Goal: Task Accomplishment & Management: Manage account settings

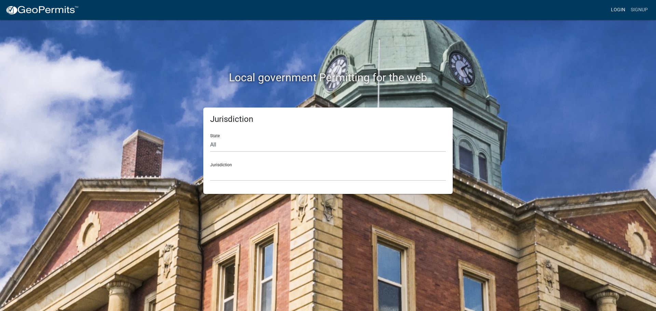
click at [613, 11] on link "Login" at bounding box center [618, 9] width 20 height 13
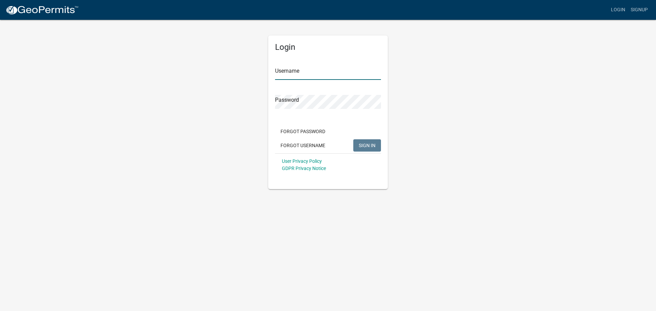
click at [317, 78] on input "Username" at bounding box center [328, 73] width 106 height 14
type input "seckert08"
click at [353, 139] on button "SIGN IN" at bounding box center [367, 145] width 28 height 12
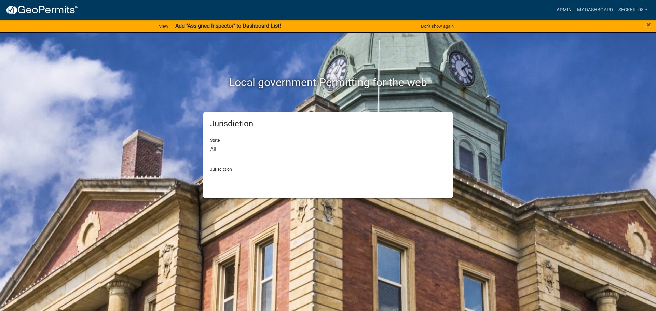
click at [561, 11] on link "Admin" at bounding box center [564, 9] width 20 height 13
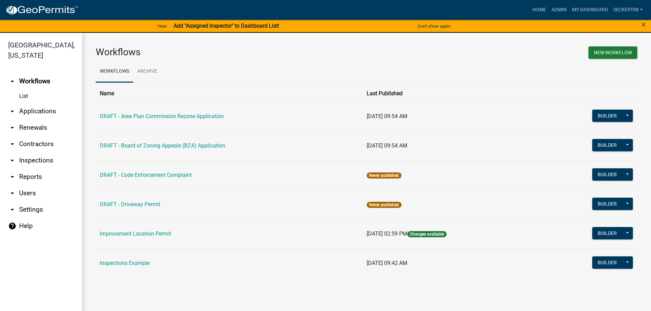
click at [30, 109] on link "arrow_drop_down Applications" at bounding box center [41, 111] width 82 height 16
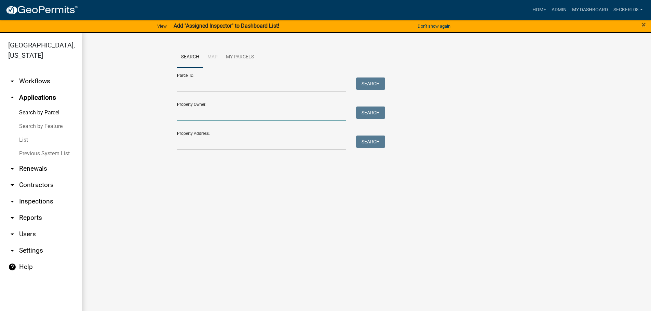
click at [192, 113] on input "Property Owner:" at bounding box center [261, 114] width 169 height 14
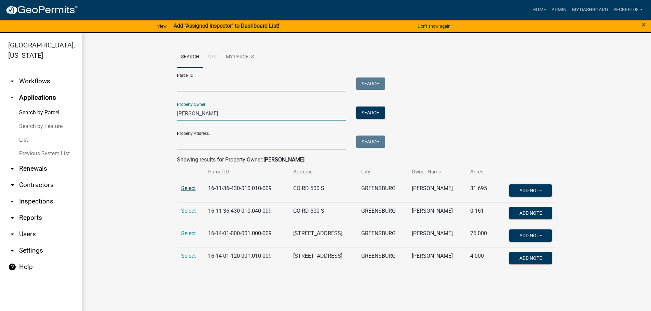
type input "Brent Stoneking"
click at [186, 190] on span "Select" at bounding box center [188, 188] width 15 height 6
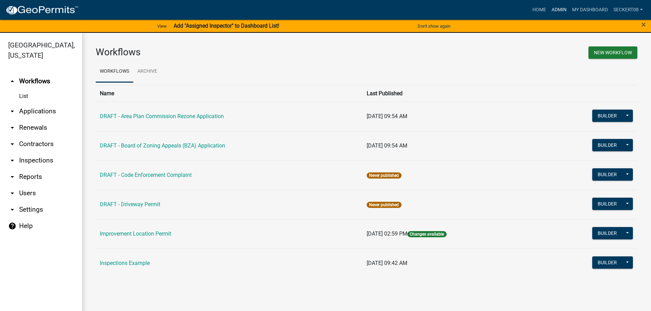
click at [554, 9] on link "Admin" at bounding box center [559, 9] width 20 height 13
click at [556, 10] on link "Admin" at bounding box center [559, 9] width 20 height 13
click at [34, 108] on link "arrow_drop_down Applications" at bounding box center [41, 111] width 82 height 16
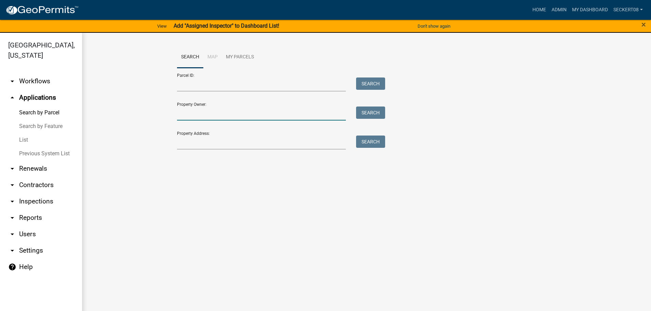
click at [207, 109] on input "Property Owner:" at bounding box center [261, 114] width 169 height 14
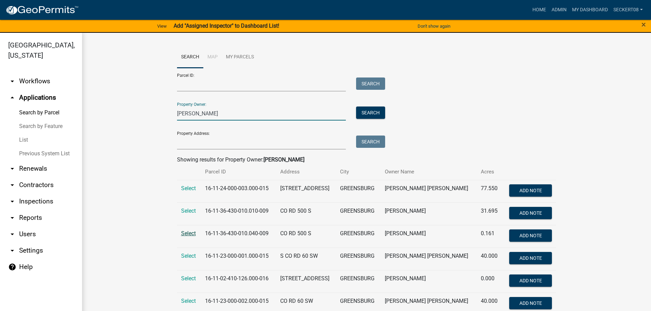
type input "Stoneking"
click at [186, 235] on span "Select" at bounding box center [188, 233] width 15 height 6
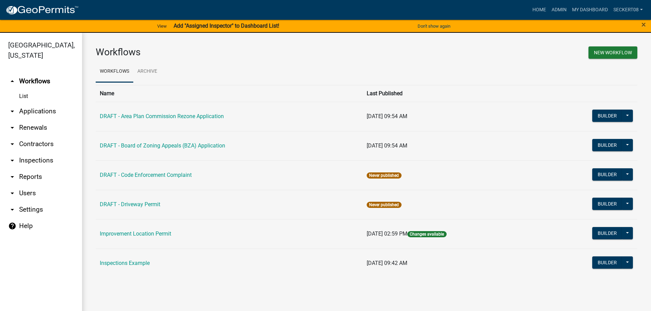
click at [18, 108] on link "arrow_drop_down Applications" at bounding box center [41, 111] width 82 height 16
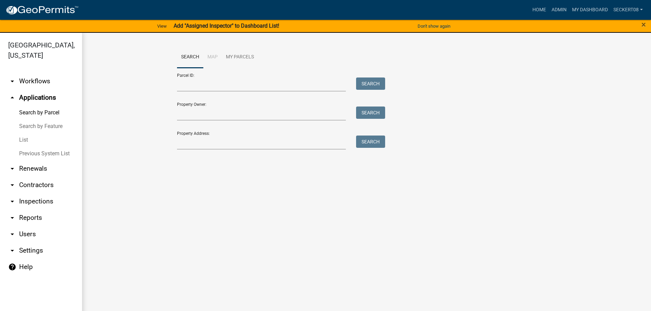
click at [15, 86] on link "arrow_drop_down Workflows" at bounding box center [41, 81] width 82 height 16
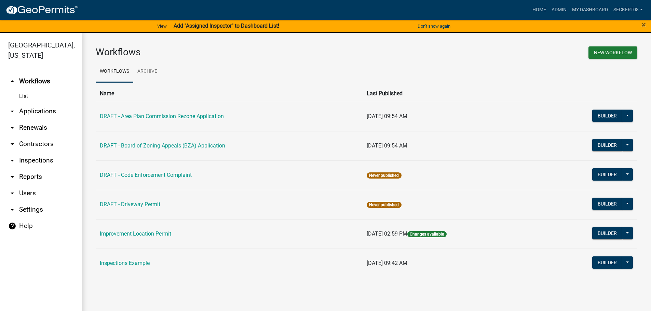
click at [15, 107] on icon "arrow_drop_down" at bounding box center [12, 111] width 8 height 8
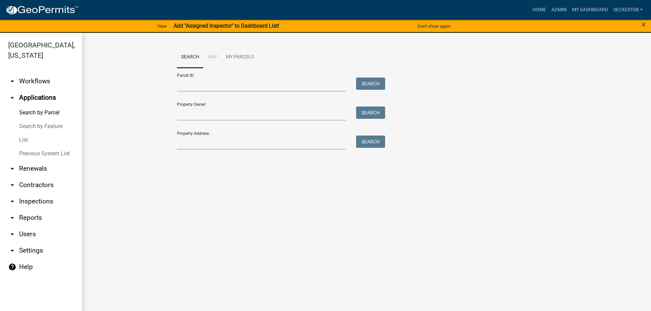
click at [24, 137] on link "List" at bounding box center [41, 140] width 82 height 14
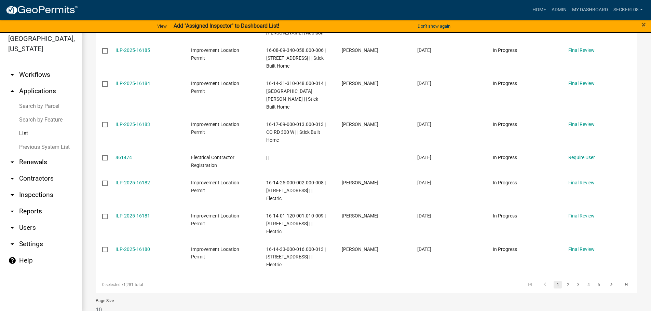
scroll to position [8, 0]
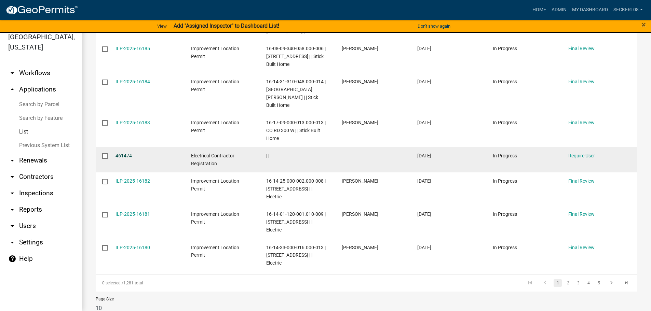
click at [128, 153] on link "461474" at bounding box center [123, 155] width 16 height 5
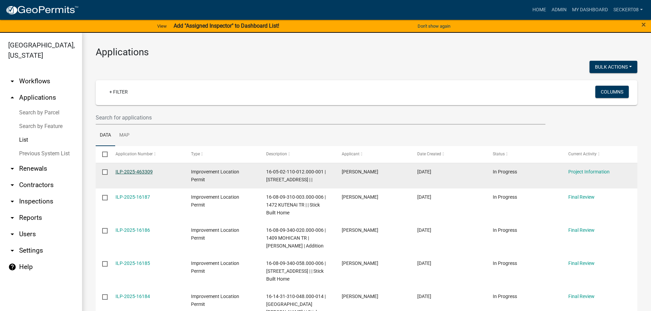
click at [143, 173] on link "ILP-2025-463309" at bounding box center [133, 171] width 37 height 5
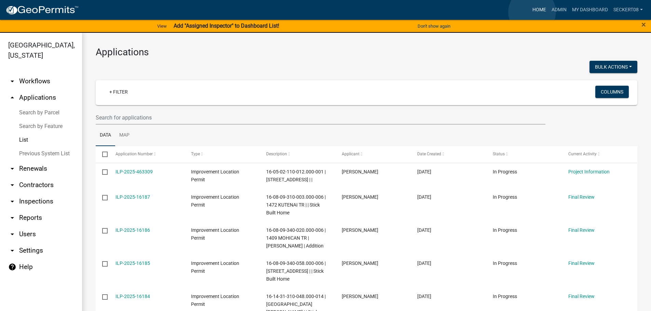
click at [532, 12] on link "Home" at bounding box center [539, 9] width 19 height 13
